Goal: Task Accomplishment & Management: Manage account settings

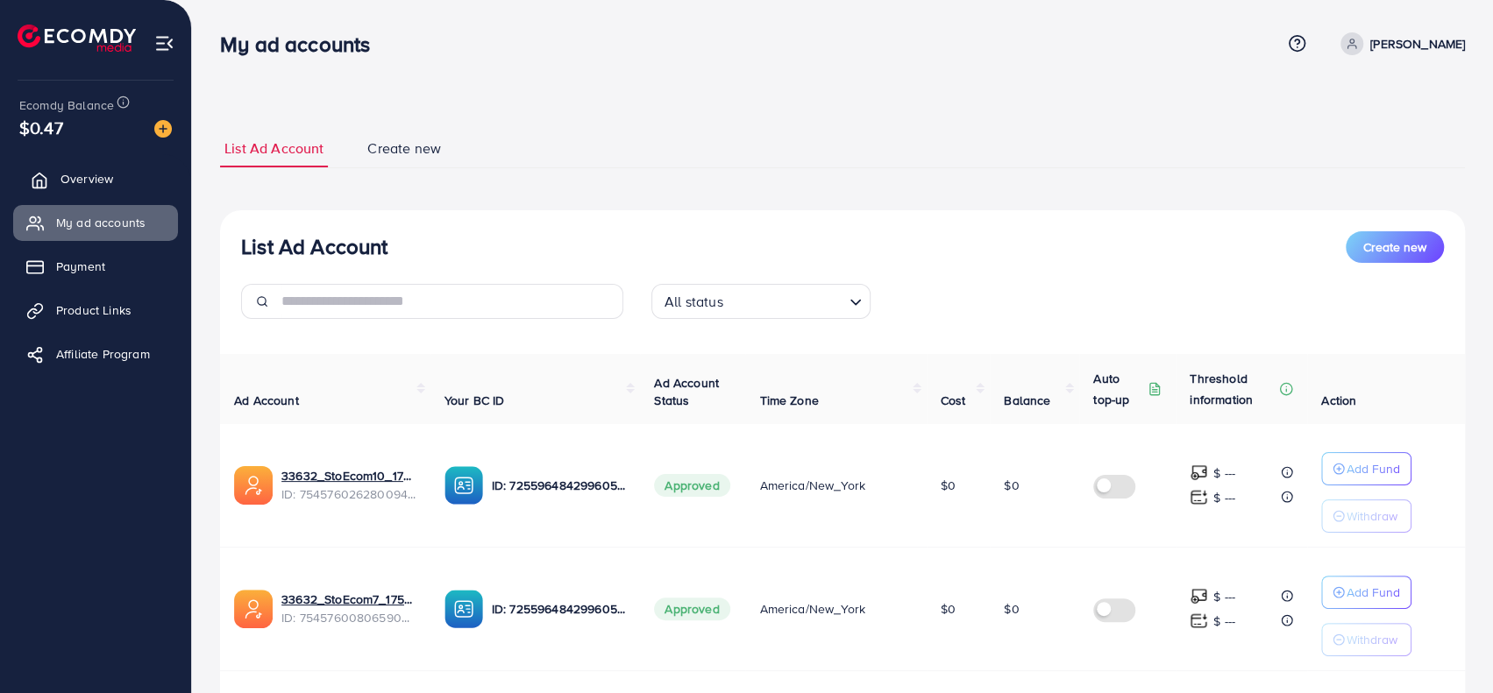
click at [47, 172] on icon at bounding box center [40, 181] width 18 height 18
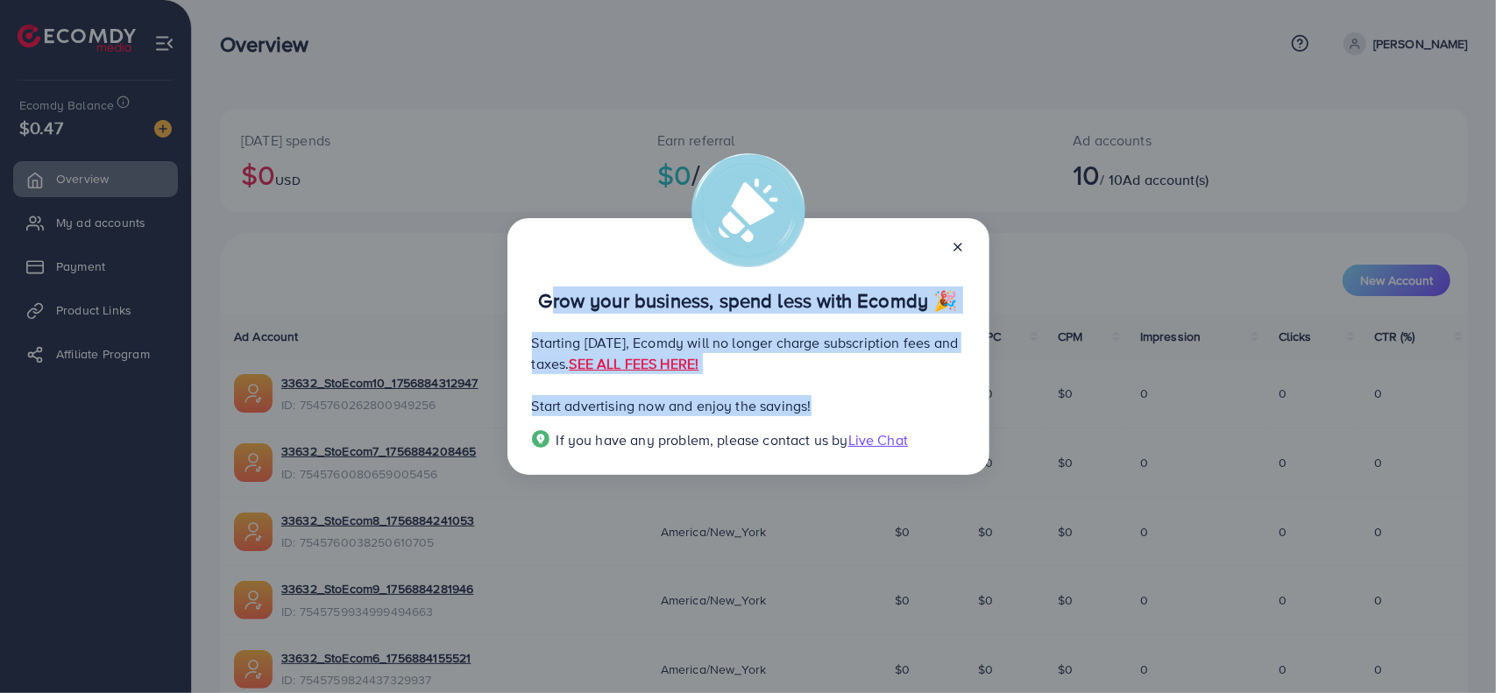
drag, startPoint x: 538, startPoint y: 302, endPoint x: 830, endPoint y: 404, distance: 309.4
click at [830, 404] on div "Grow your business, spend less with Ecomdy 🎉 Starting [DATE], Ecomdy will no lo…" at bounding box center [748, 347] width 482 height 258
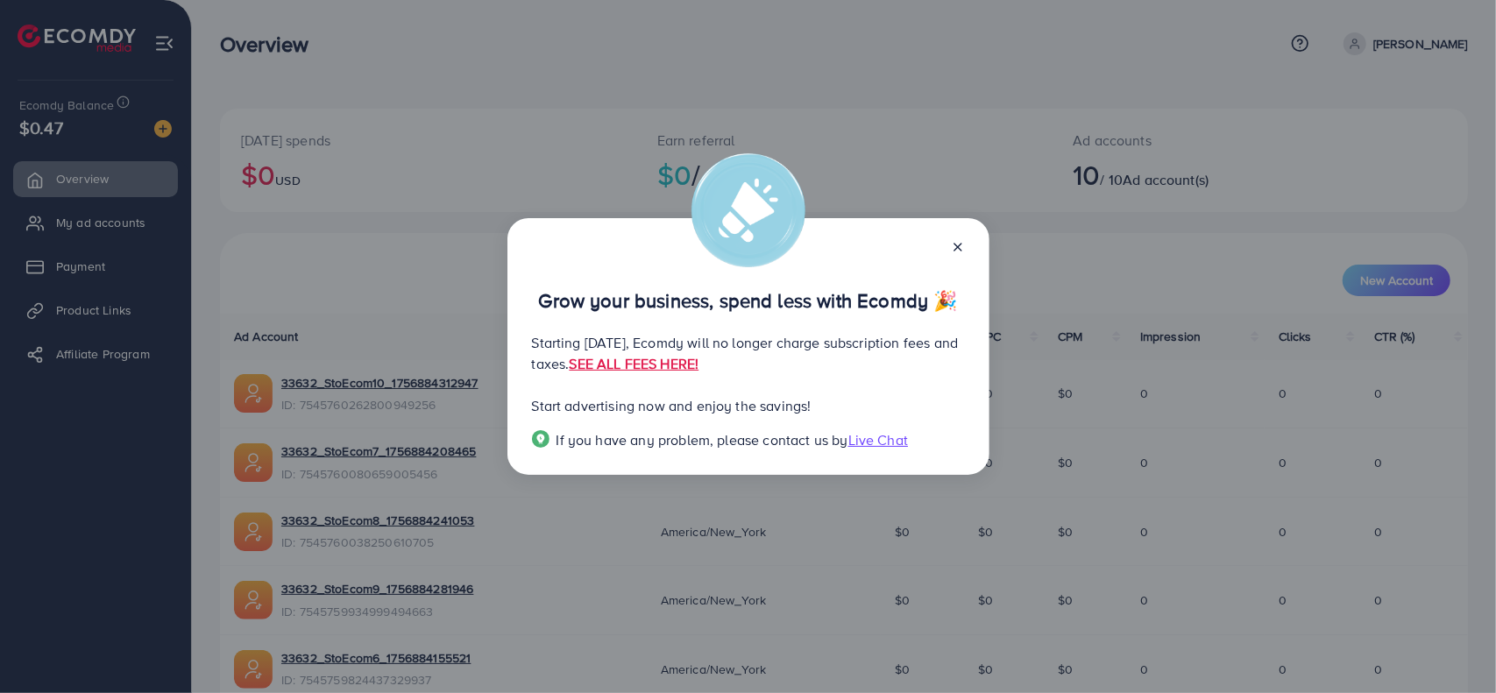
click at [956, 248] on line at bounding box center [958, 247] width 7 height 7
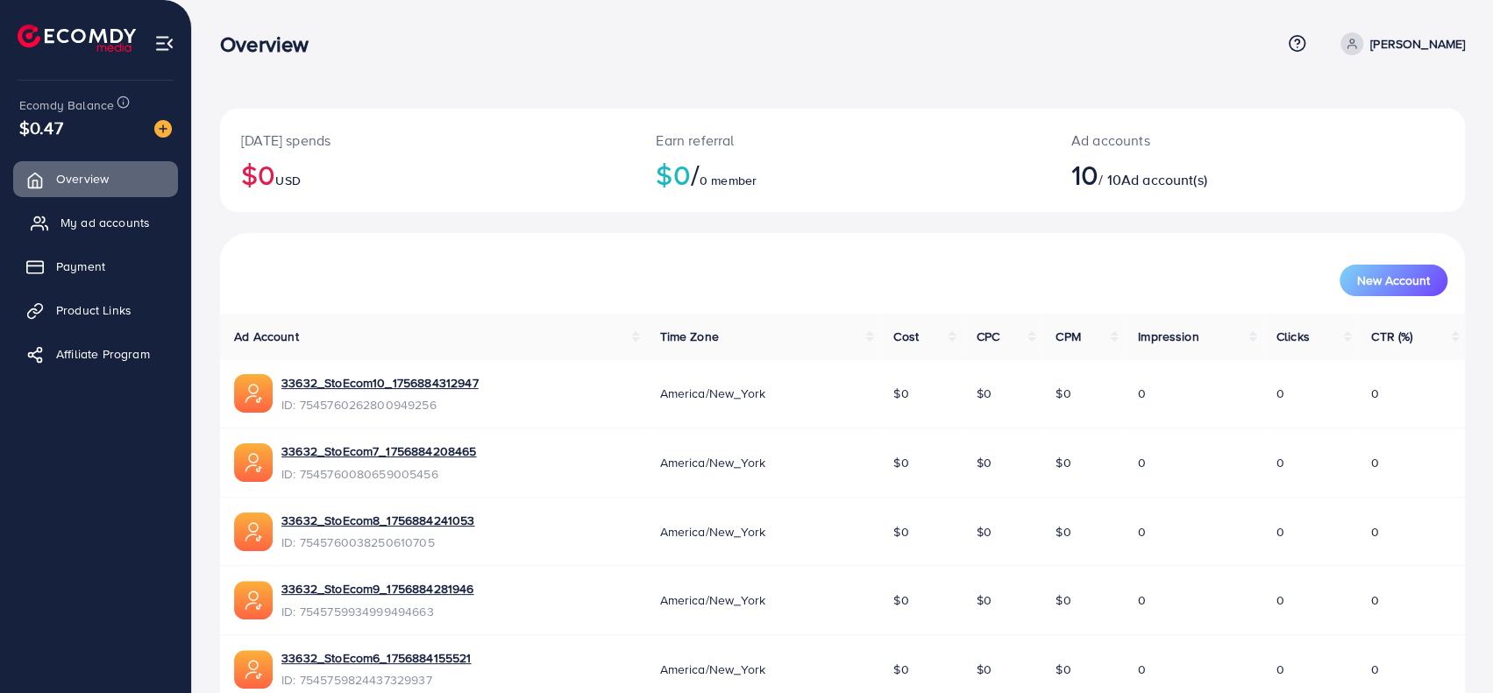
click at [110, 207] on link "My ad accounts" at bounding box center [95, 222] width 165 height 35
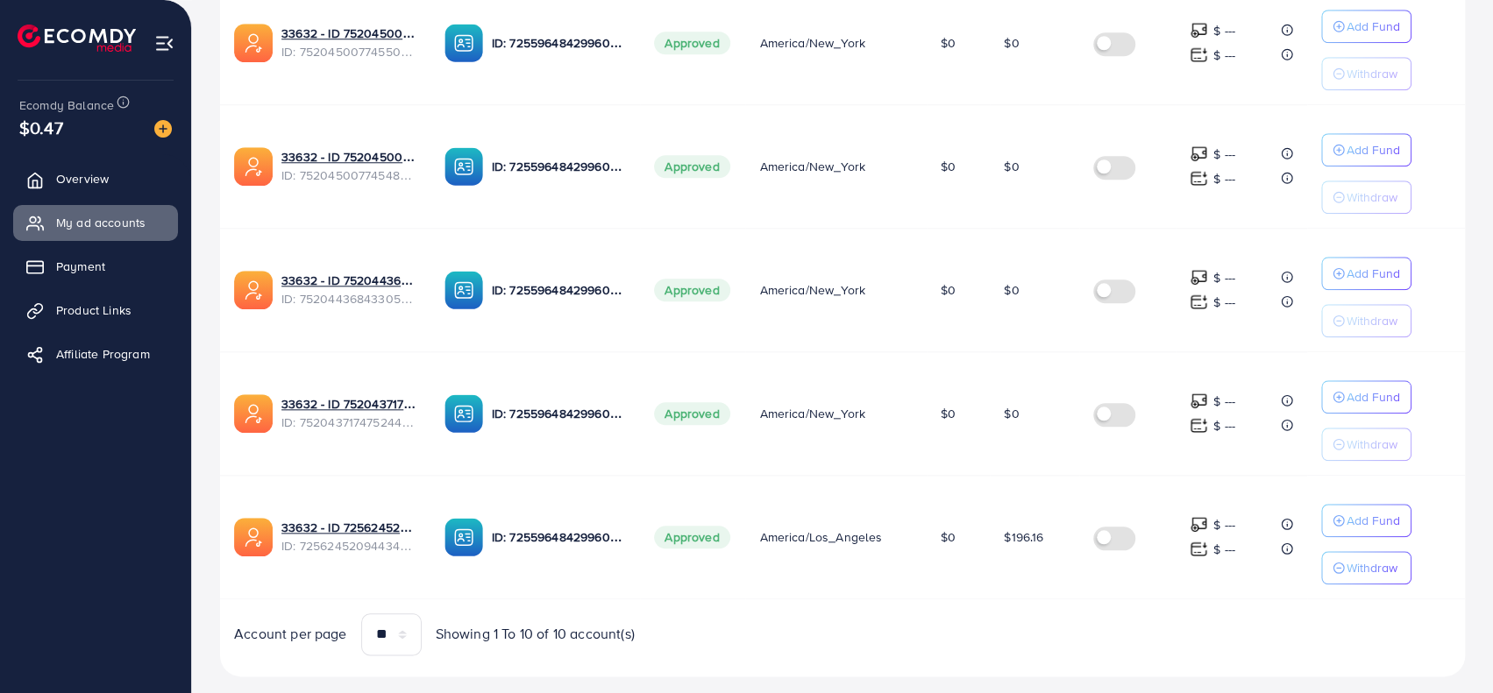
scroll to position [1077, 0]
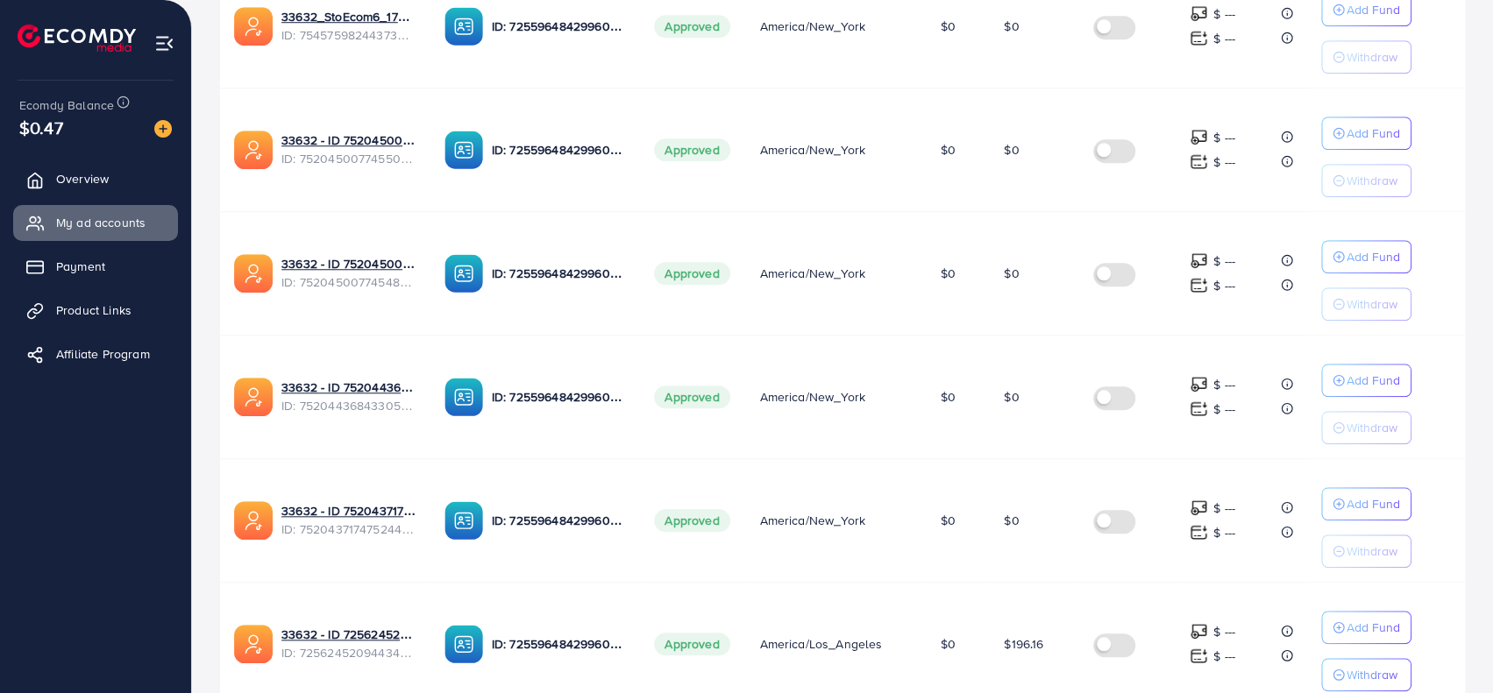
scroll to position [639, 0]
